Goal: Task Accomplishment & Management: Manage account settings

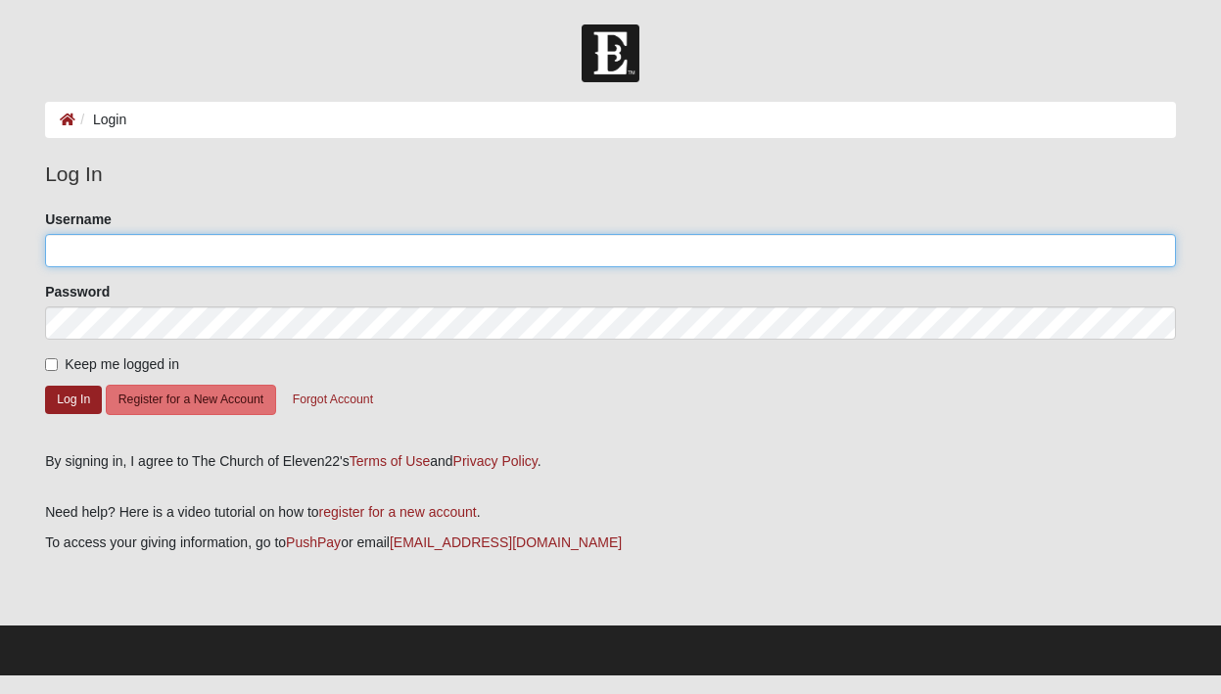
click at [239, 257] on input "Username" at bounding box center [610, 250] width 1131 height 33
type input "[PERSON_NAME]"
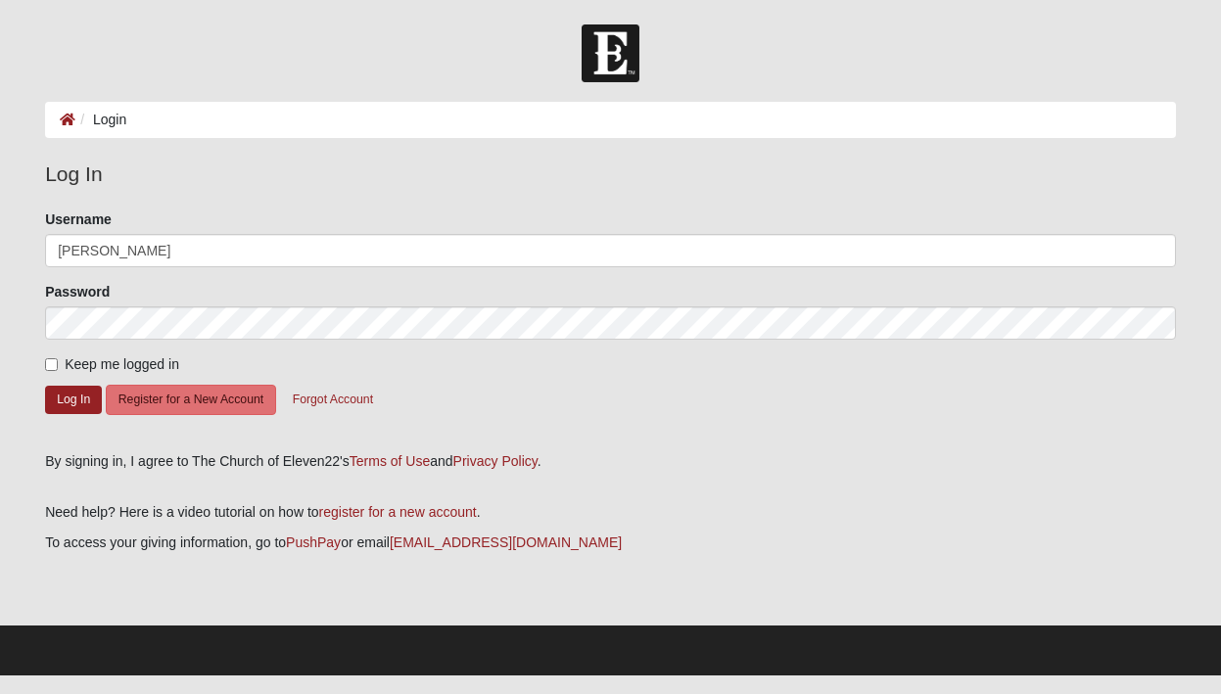
click at [71, 364] on span "Keep me logged in" at bounding box center [122, 364] width 115 height 16
click at [58, 364] on input "Keep me logged in" at bounding box center [51, 364] width 13 height 13
checkbox input "true"
click at [82, 399] on button "Log In" at bounding box center [73, 400] width 57 height 28
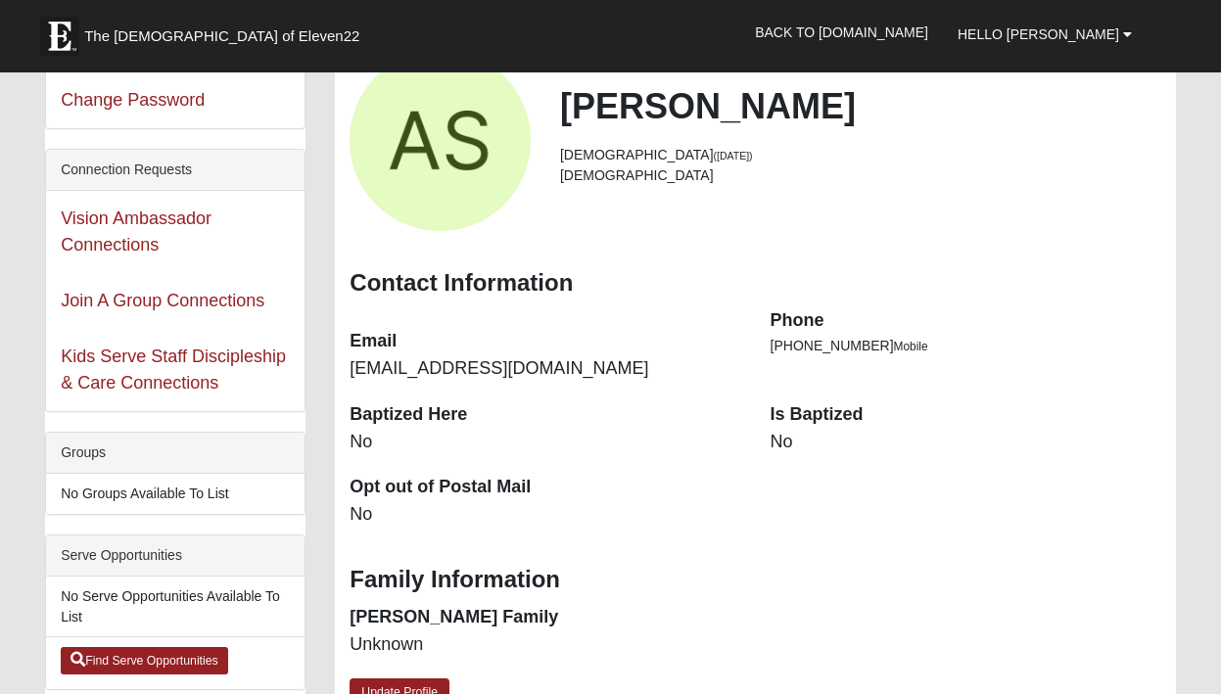
scroll to position [126, 0]
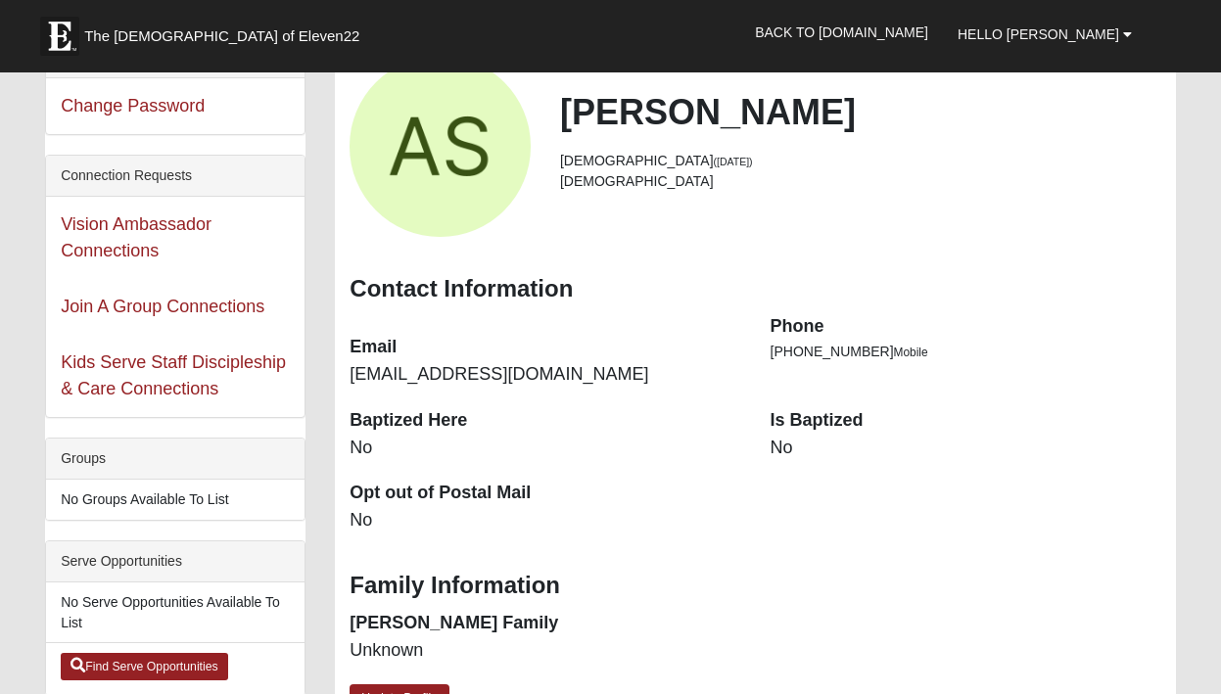
click at [762, 464] on div "Is Baptized No" at bounding box center [966, 444] width 420 height 72
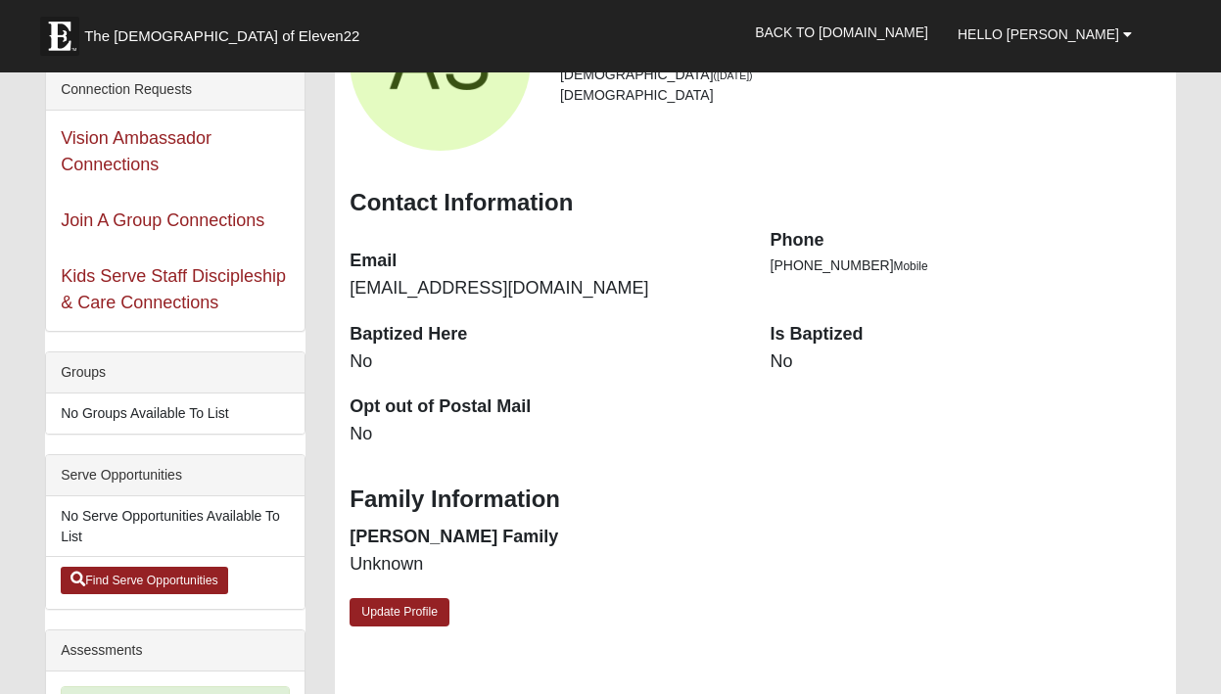
scroll to position [213, 0]
click at [419, 607] on link "Update Profile" at bounding box center [400, 611] width 100 height 28
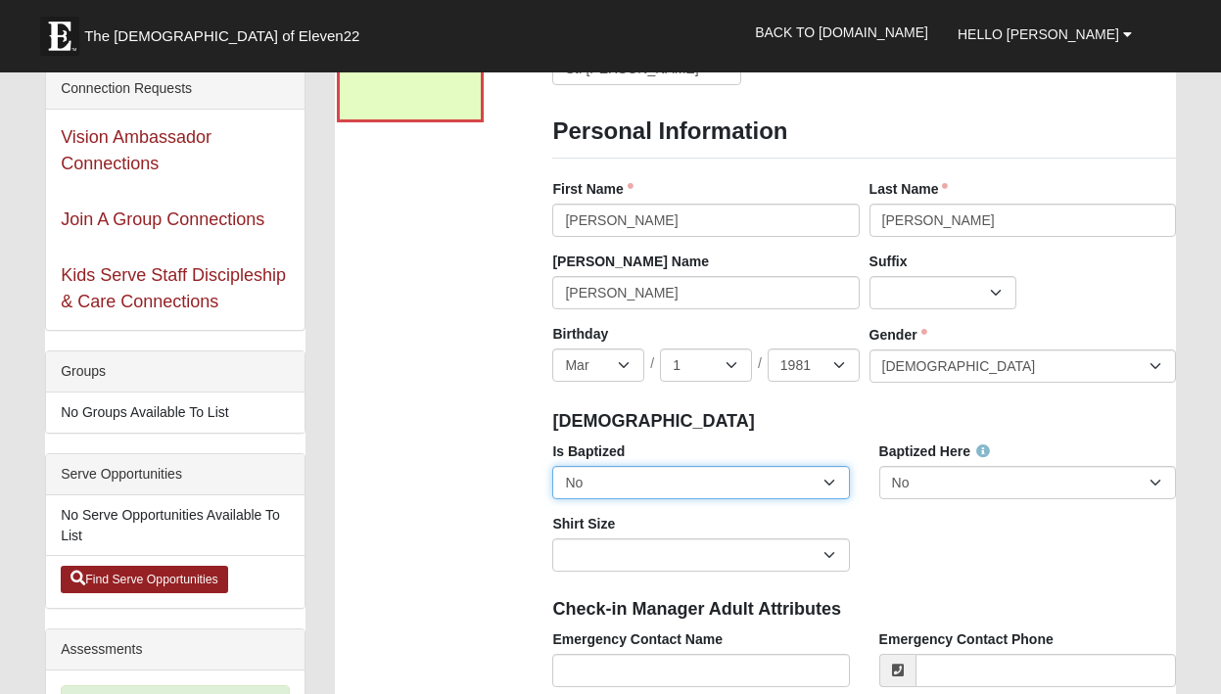
click at [781, 482] on select "No Yes" at bounding box center [700, 482] width 297 height 33
select select "True"
click at [552, 466] on select "No Yes" at bounding box center [700, 482] width 297 height 33
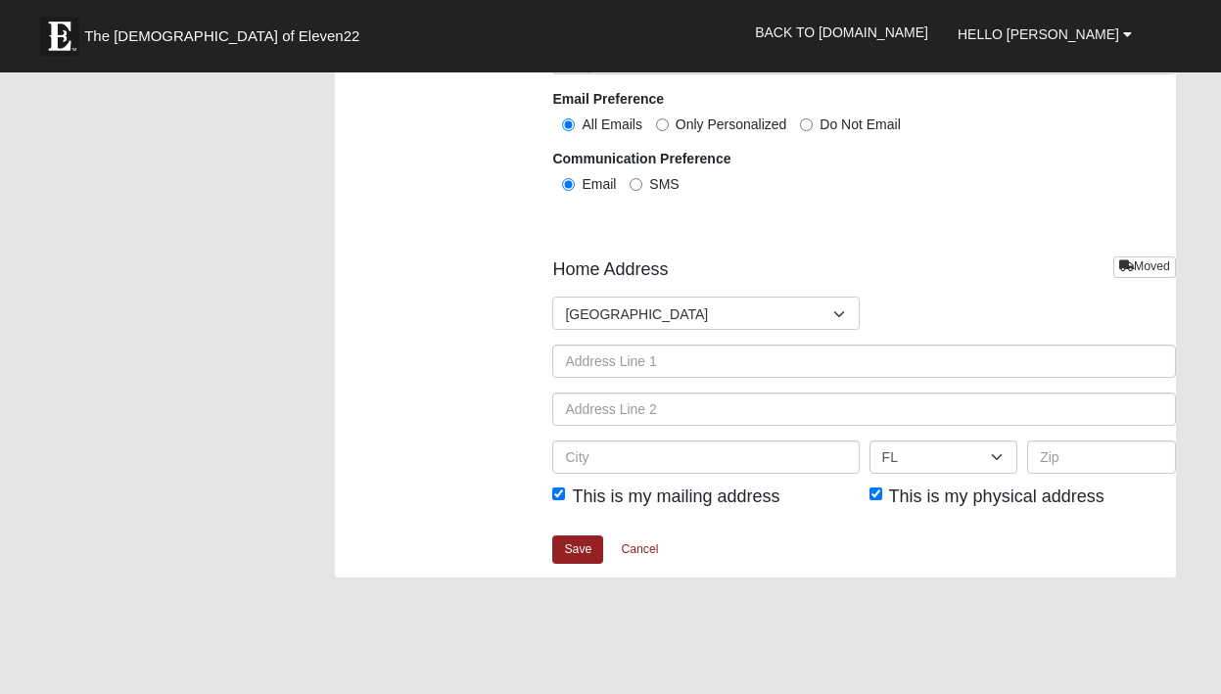
scroll to position [2222, 0]
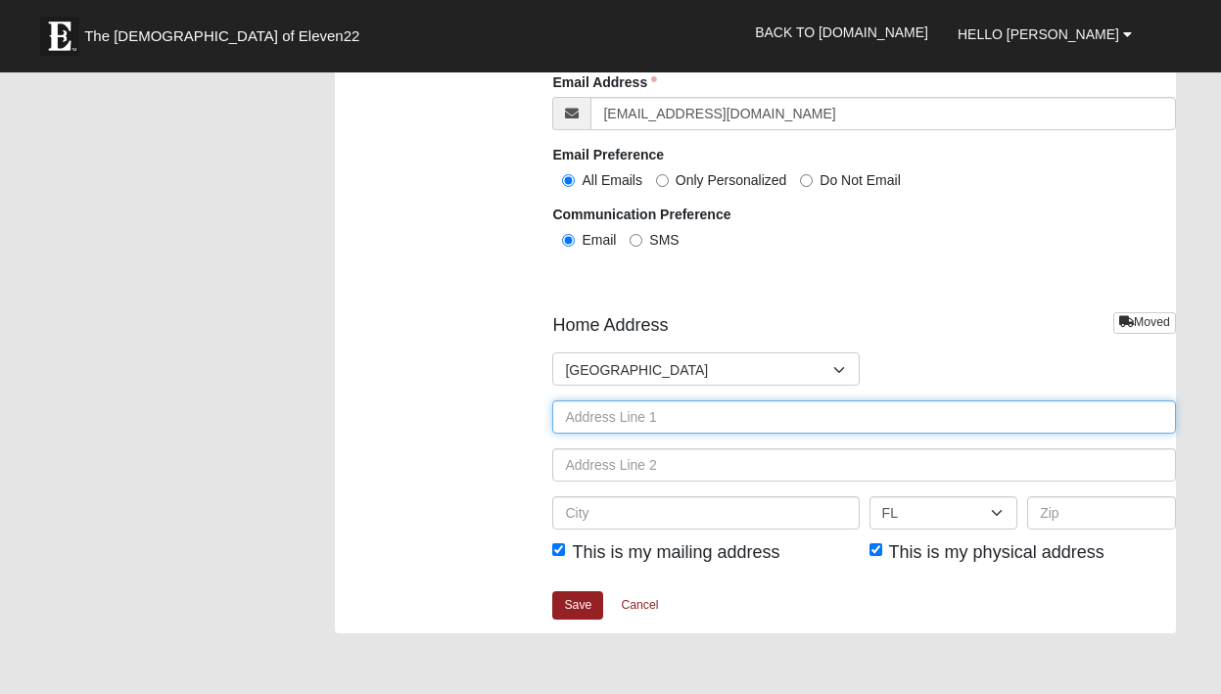
click at [681, 423] on input "text" at bounding box center [863, 416] width 623 height 33
type input "1456 LONDON DR"
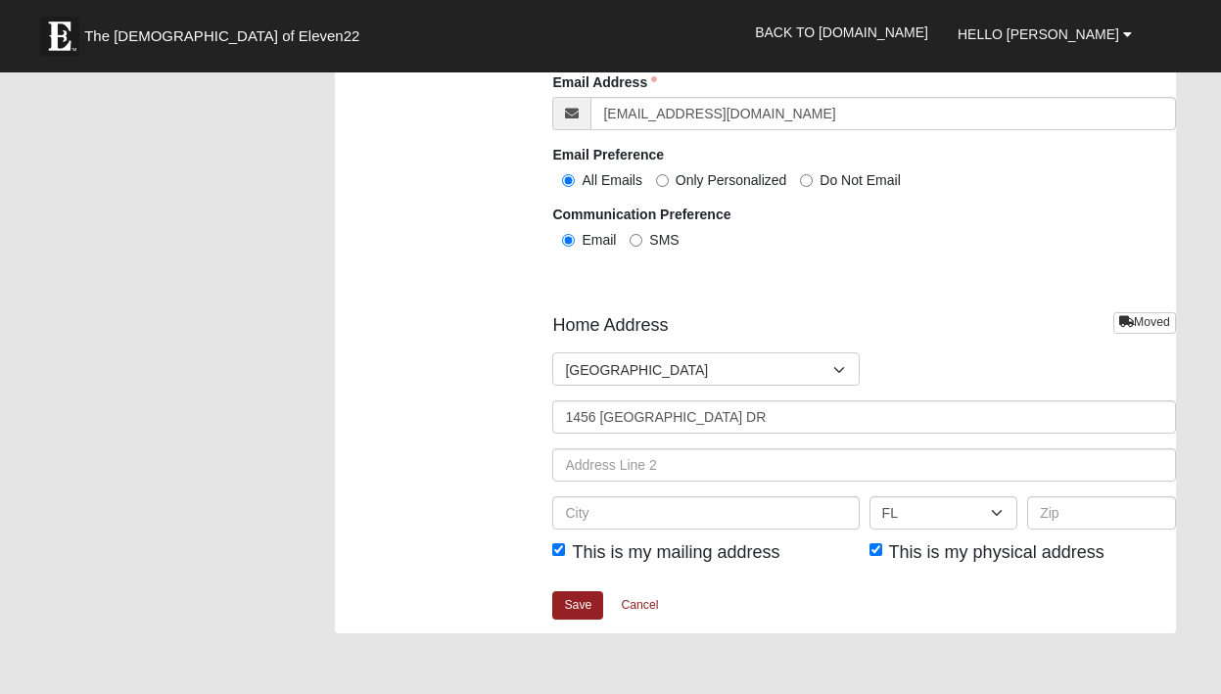
type input "Anthony Schlegel"
type input "2147255151"
type input "COLUMBUS"
select select "OH"
type input "43221-1544"
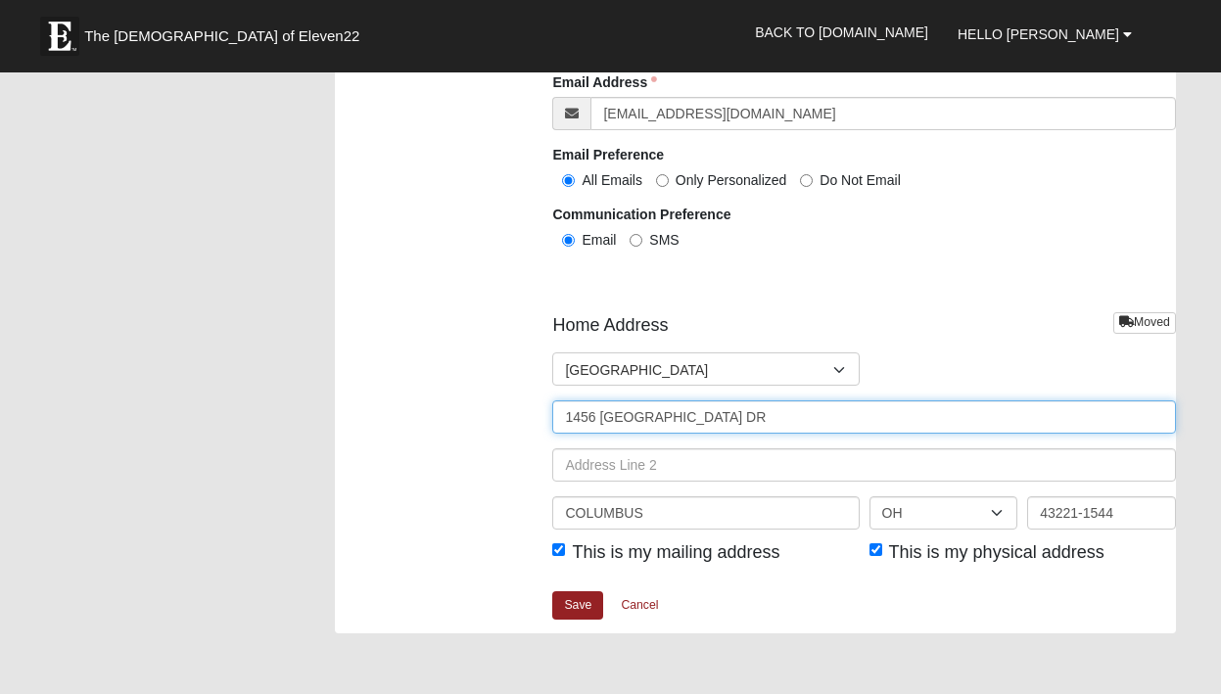
type input "(214) 725-5151"
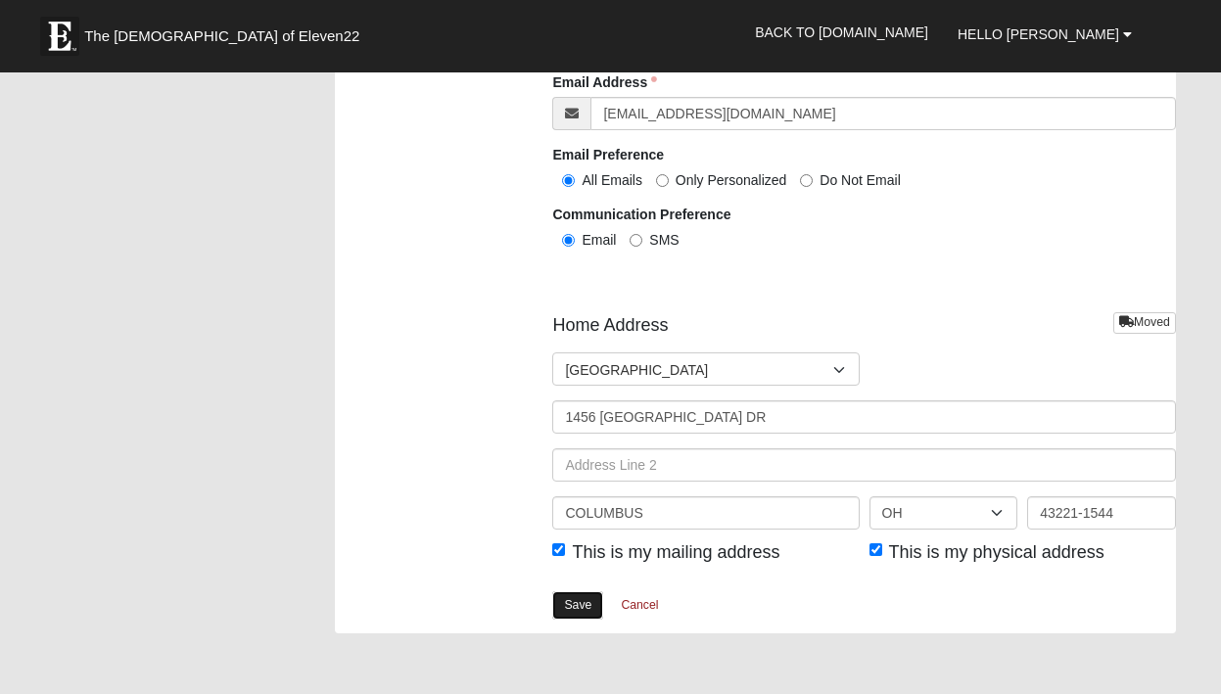
click at [581, 611] on link "Save" at bounding box center [577, 605] width 51 height 28
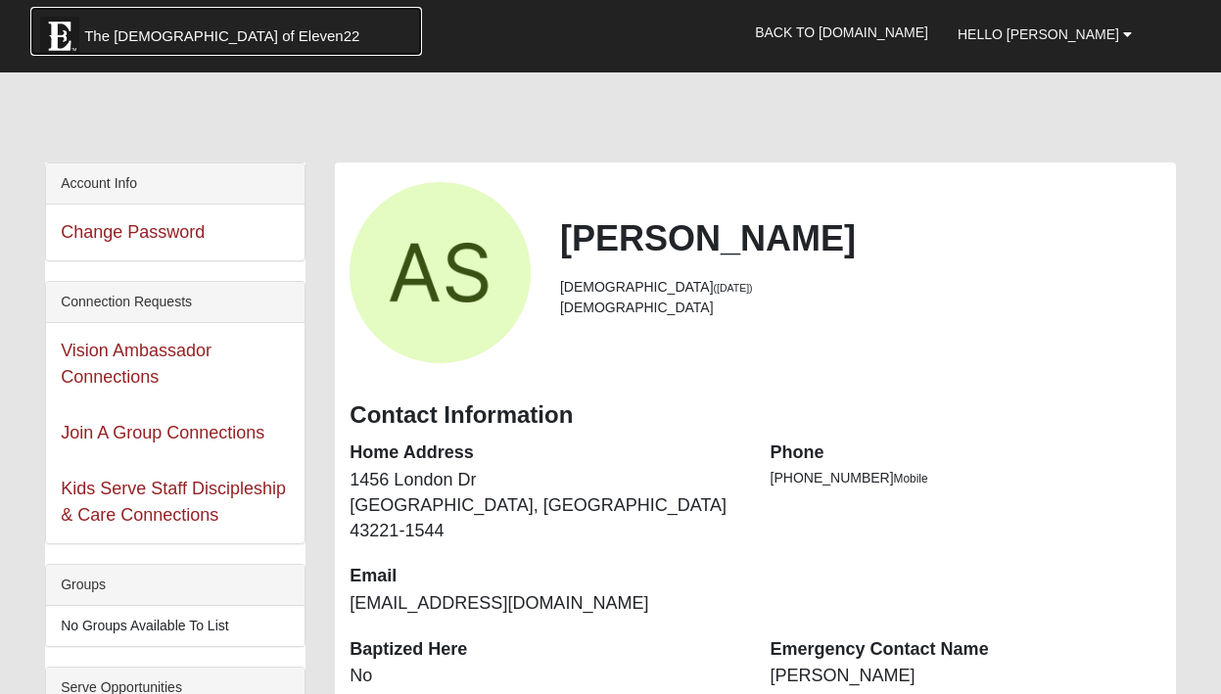
click at [67, 36] on img at bounding box center [59, 36] width 39 height 39
